Goal: Task Accomplishment & Management: Manage account settings

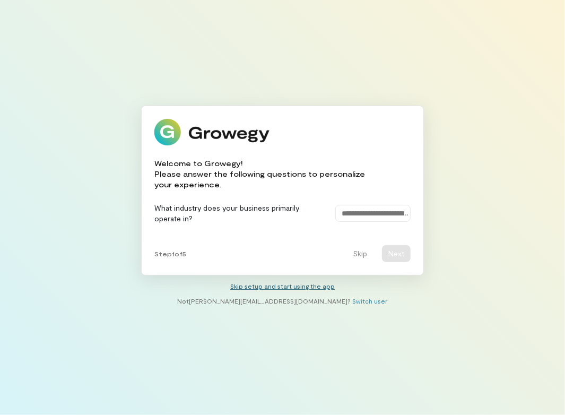
click at [280, 289] on link "Skip setup and start using the app" at bounding box center [282, 285] width 105 height 7
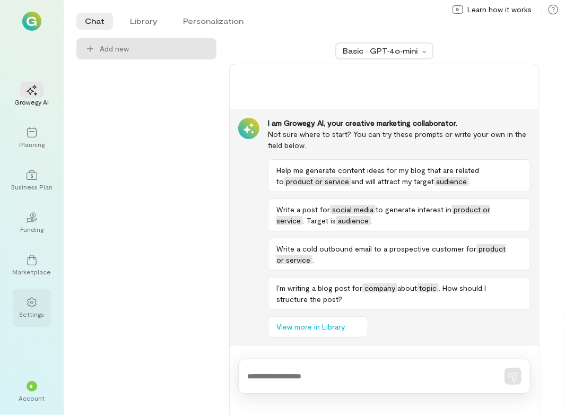
click at [46, 304] on div "Settings" at bounding box center [32, 308] width 38 height 38
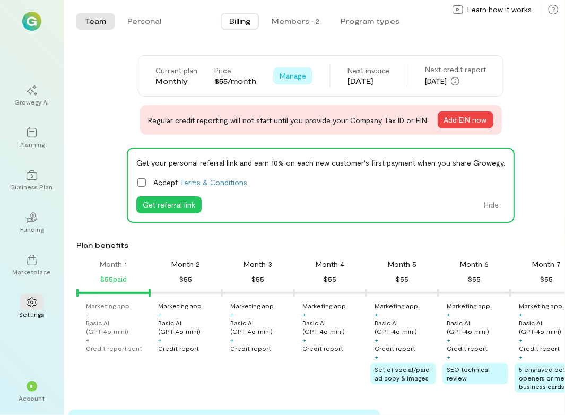
click at [288, 76] on span "Manage" at bounding box center [293, 76] width 27 height 11
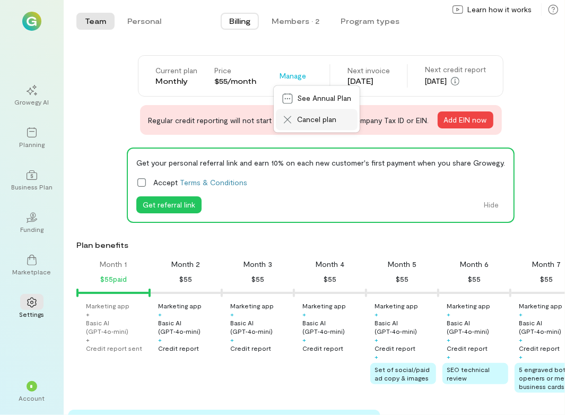
click at [301, 115] on span "Cancel plan" at bounding box center [324, 120] width 54 height 11
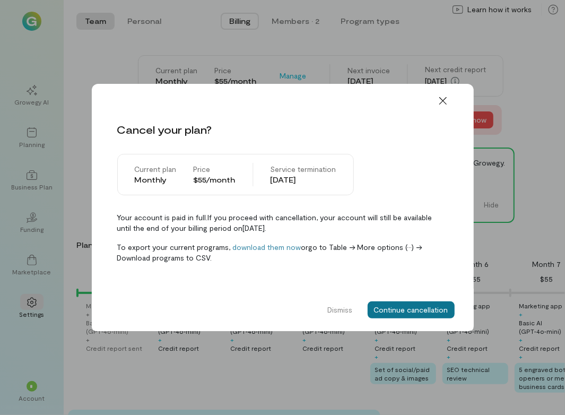
click at [435, 308] on button "Continue cancellation" at bounding box center [411, 309] width 87 height 17
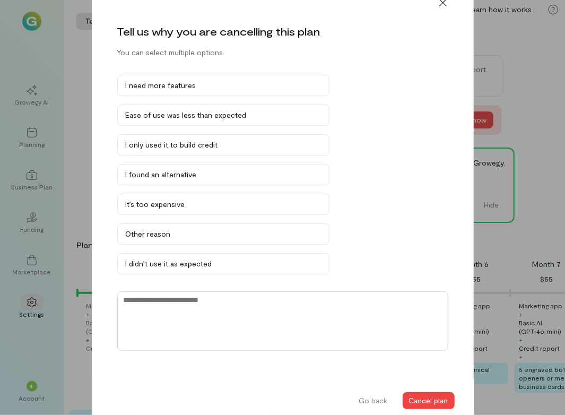
scroll to position [20, 0]
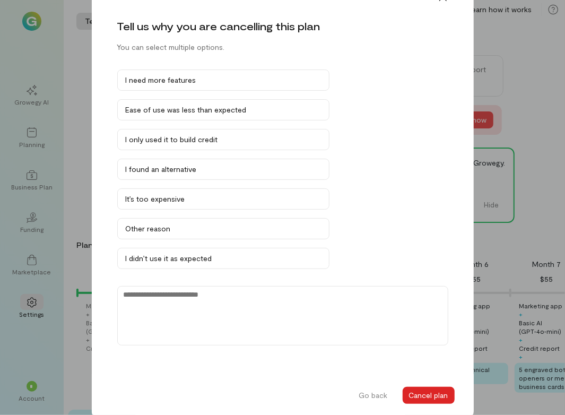
click at [417, 392] on button "Cancel plan" at bounding box center [429, 395] width 52 height 17
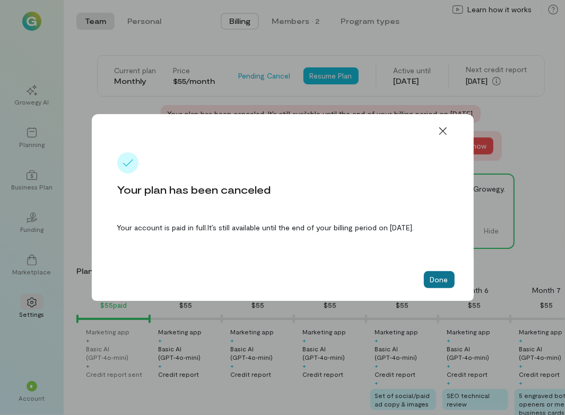
click at [441, 282] on button "Done" at bounding box center [439, 279] width 31 height 17
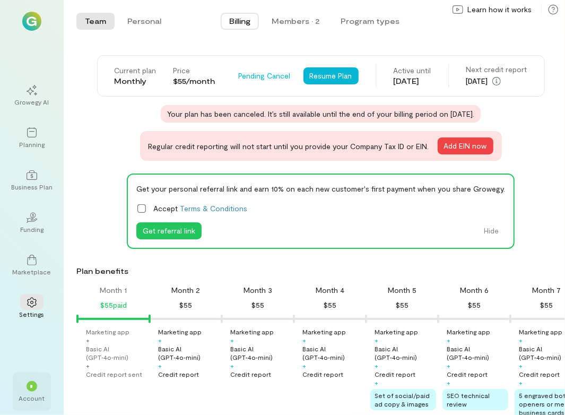
click at [41, 390] on div "*" at bounding box center [31, 386] width 23 height 16
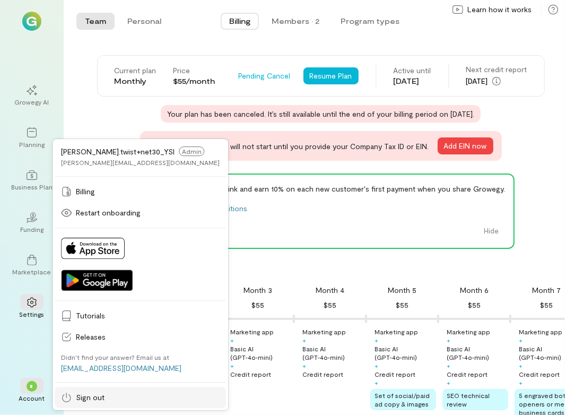
click at [101, 399] on span "Sign out" at bounding box center [148, 397] width 144 height 11
